Goal: Check status: Check status

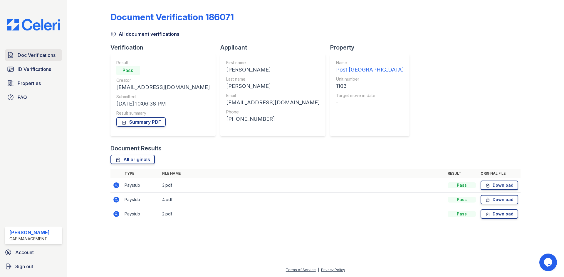
click at [32, 55] on span "Doc Verifications" at bounding box center [37, 55] width 38 height 7
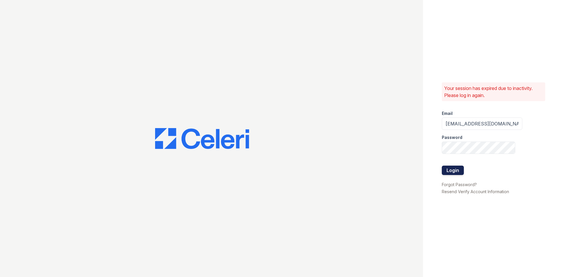
click at [444, 173] on button "Login" at bounding box center [453, 170] width 22 height 9
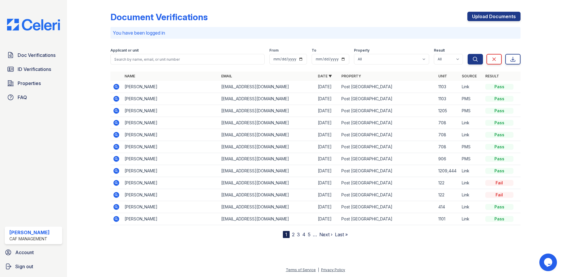
click at [117, 85] on icon at bounding box center [116, 87] width 6 height 6
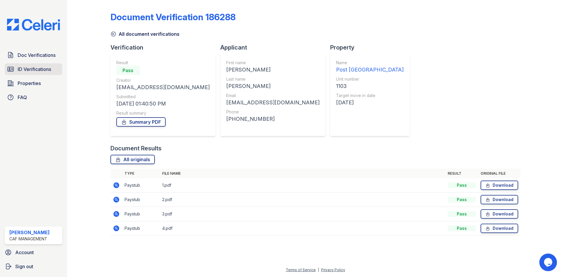
click at [39, 72] on span "ID Verifications" at bounding box center [34, 69] width 33 height 7
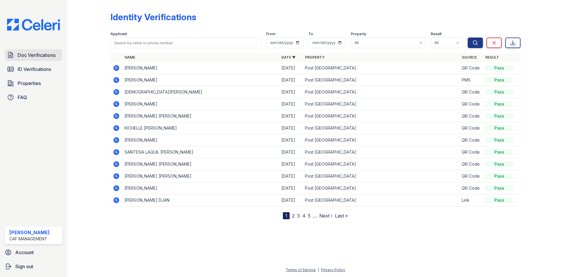
click at [33, 55] on span "Doc Verifications" at bounding box center [37, 55] width 38 height 7
